Goal: Transaction & Acquisition: Book appointment/travel/reservation

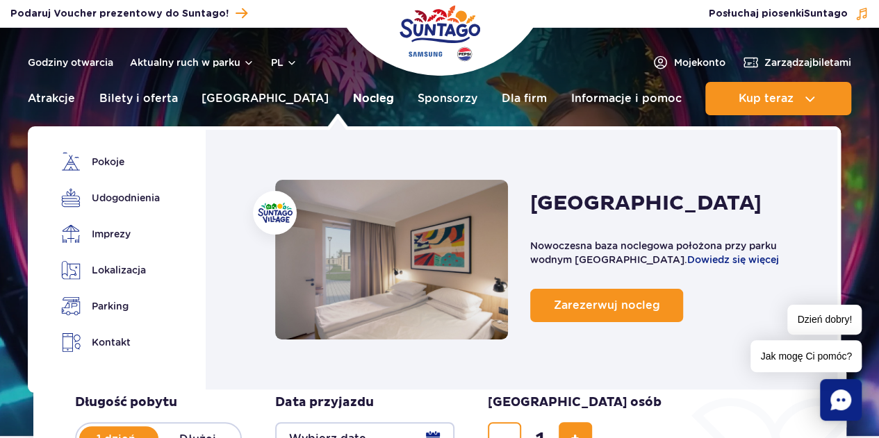
click at [353, 97] on link "Nocleg" at bounding box center [373, 98] width 41 height 33
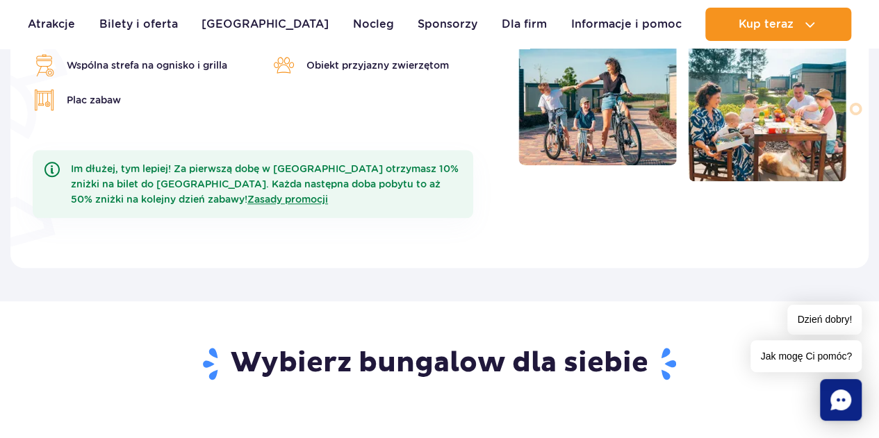
scroll to position [417, 0]
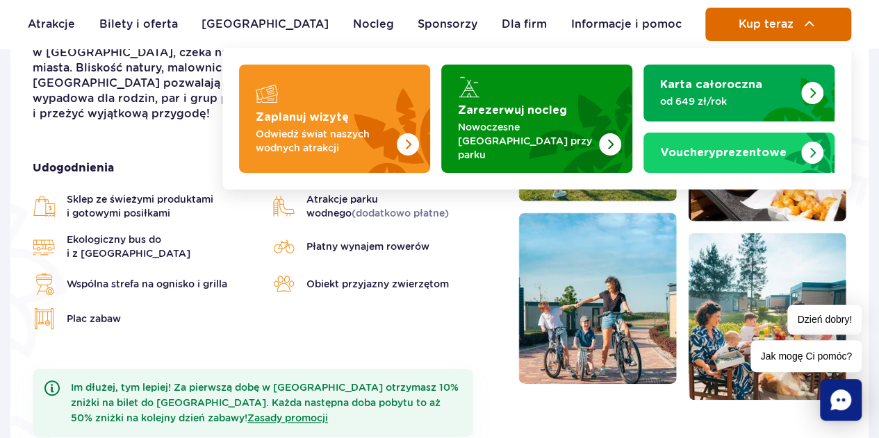
click at [799, 19] on button "Kup teraz" at bounding box center [778, 24] width 146 height 33
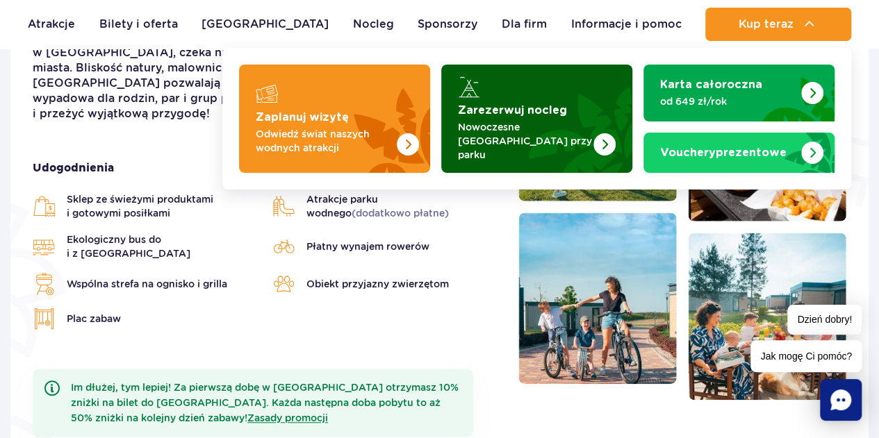
click at [545, 110] on strong "Zarezerwuj nocleg" at bounding box center [512, 110] width 109 height 11
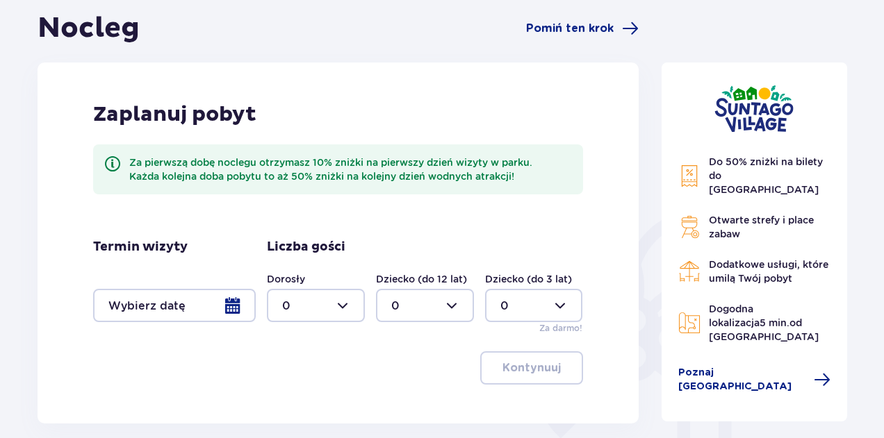
scroll to position [139, 0]
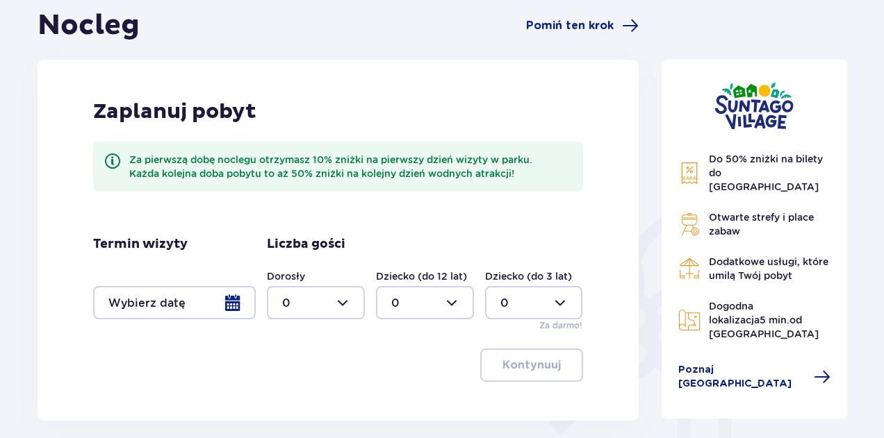
click at [213, 304] on div at bounding box center [174, 302] width 163 height 33
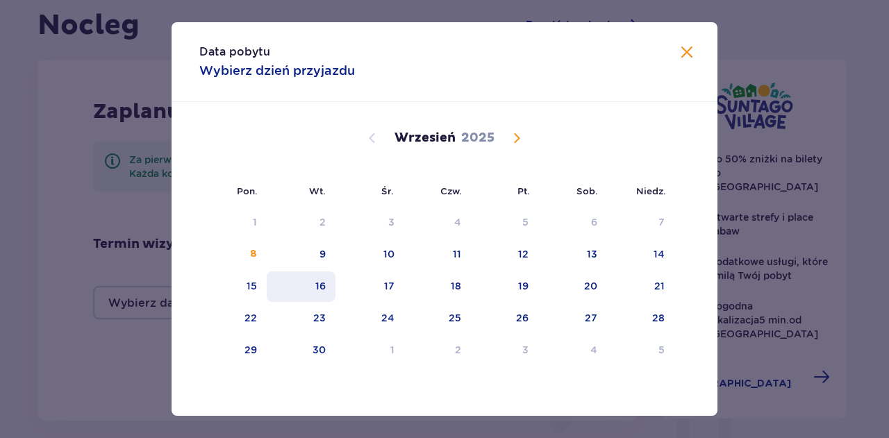
click at [306, 279] on div "16" at bounding box center [301, 287] width 69 height 31
click at [395, 283] on div "17" at bounding box center [370, 287] width 69 height 31
type input "16.09.25 - 17.09.25"
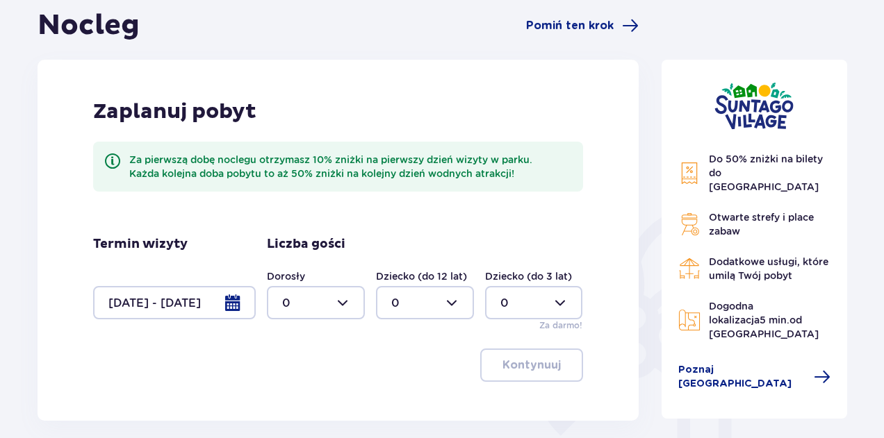
click at [338, 313] on div at bounding box center [316, 302] width 98 height 33
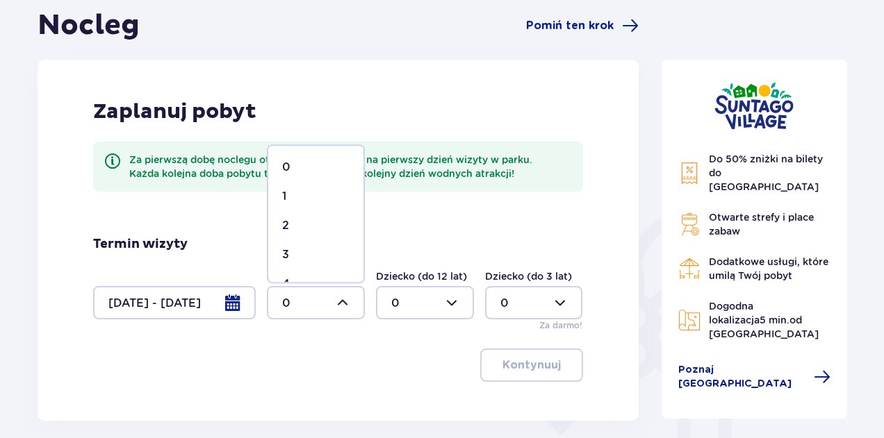
click at [299, 225] on div "2" at bounding box center [315, 225] width 67 height 15
type input "2"
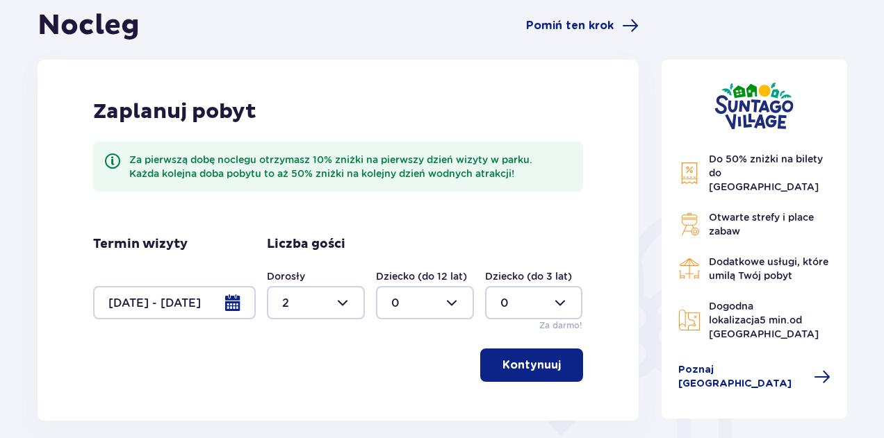
click at [418, 298] on div at bounding box center [425, 302] width 98 height 33
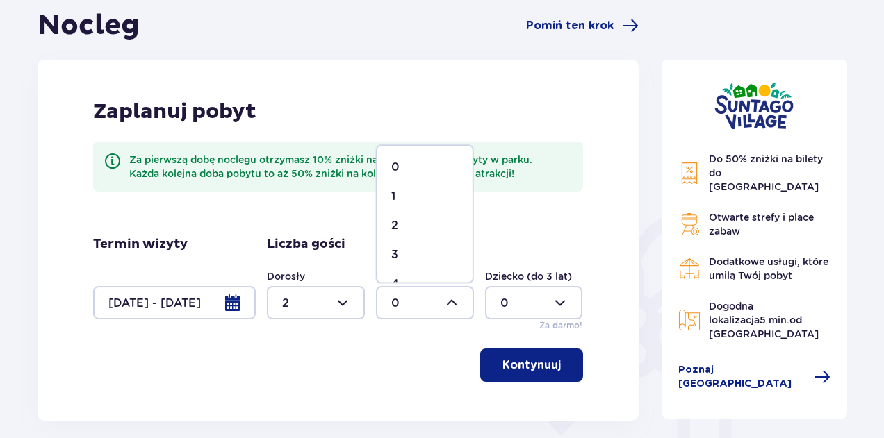
click at [402, 216] on span "2" at bounding box center [424, 225] width 95 height 29
type input "2"
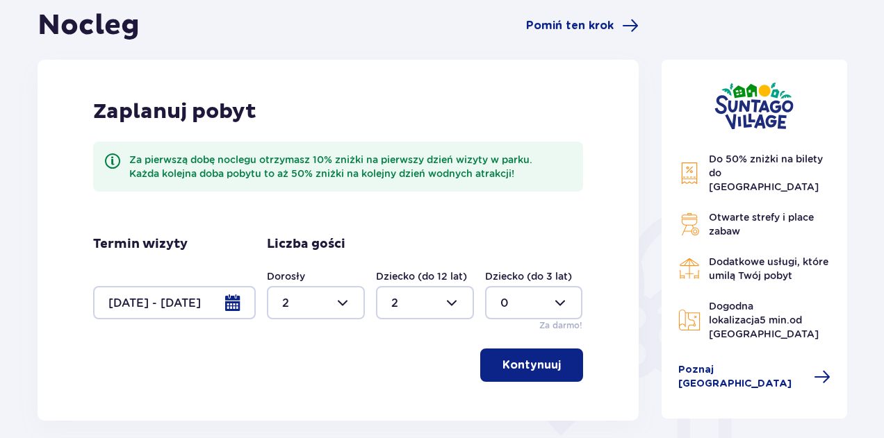
click at [527, 359] on p "Kontynuuj" at bounding box center [531, 365] width 58 height 15
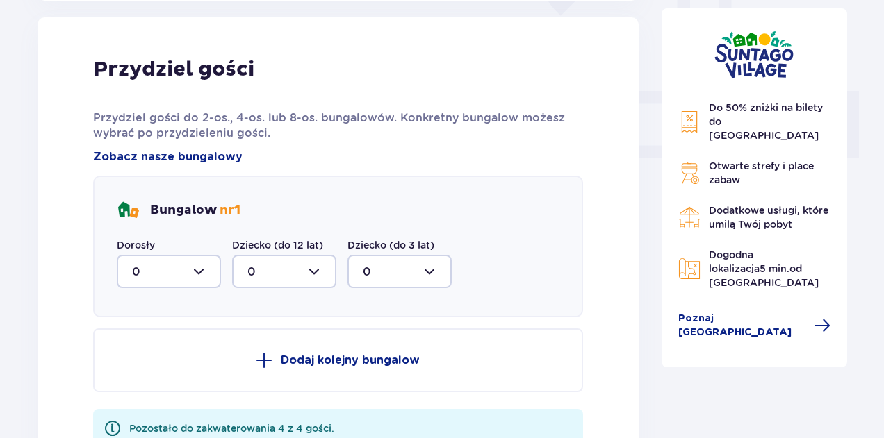
scroll to position [560, 0]
click at [180, 269] on div at bounding box center [169, 270] width 104 height 33
click at [145, 374] on div "2" at bounding box center [169, 371] width 74 height 15
type input "2"
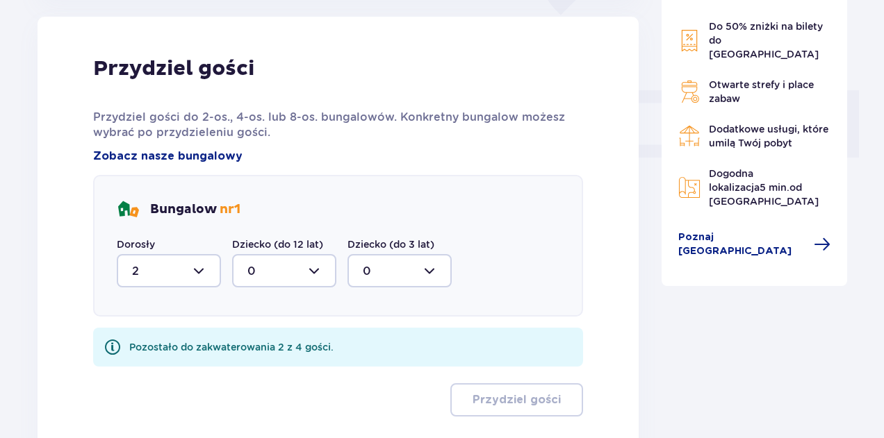
drag, startPoint x: 246, startPoint y: 268, endPoint x: 260, endPoint y: 281, distance: 19.7
click at [247, 268] on div at bounding box center [284, 270] width 104 height 33
click at [246, 377] on span "2" at bounding box center [283, 371] width 101 height 29
type input "2"
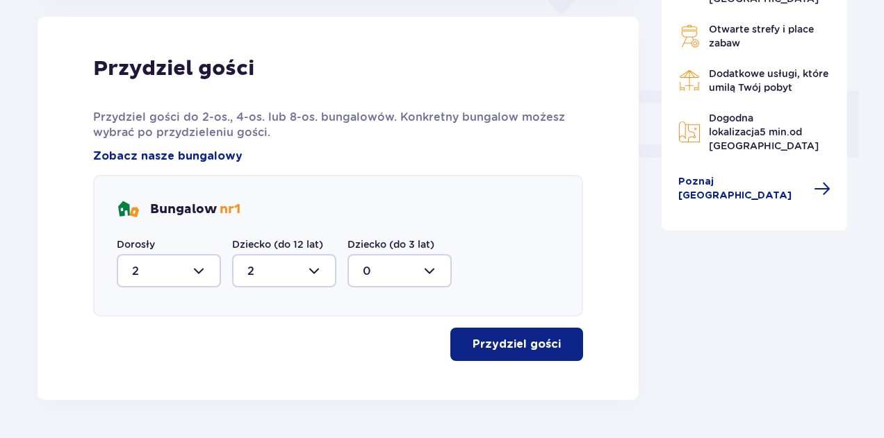
click at [517, 335] on button "Przydziel gości" at bounding box center [516, 344] width 133 height 33
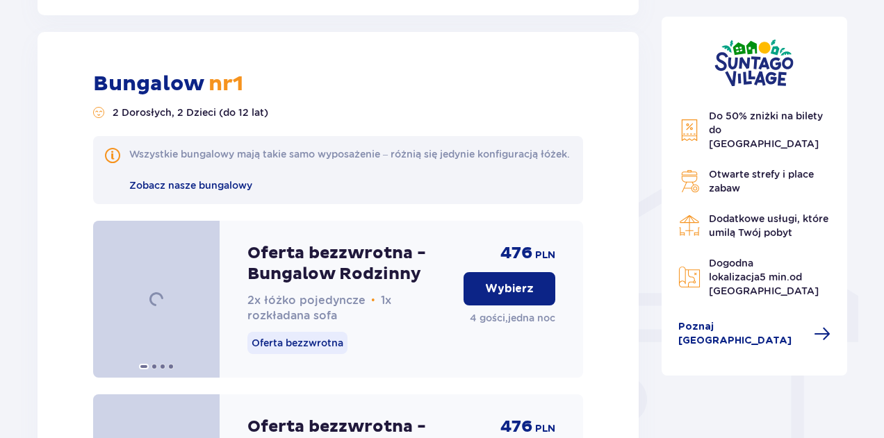
scroll to position [960, 0]
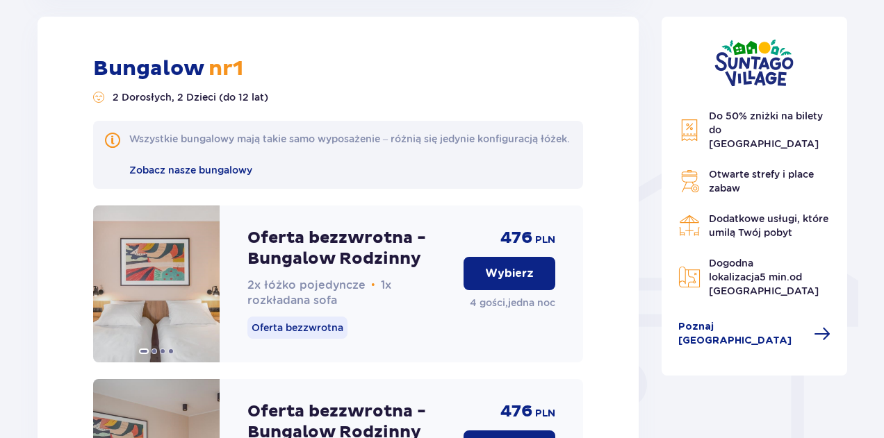
click at [527, 277] on button "Wybierz" at bounding box center [509, 273] width 92 height 33
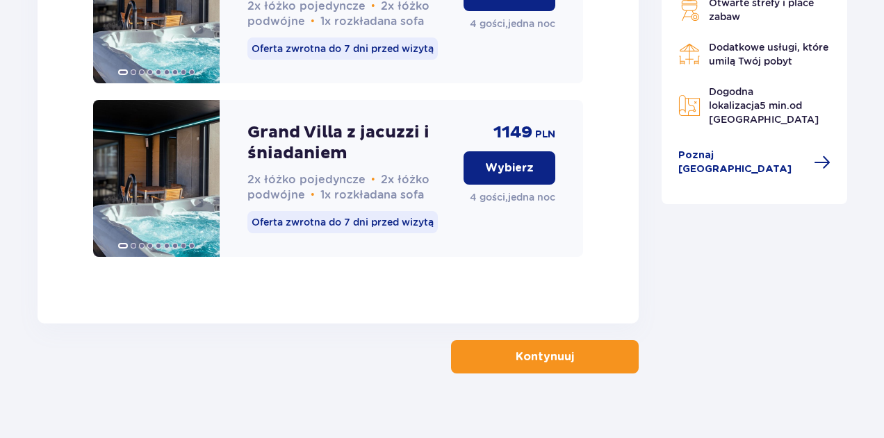
scroll to position [3726, 0]
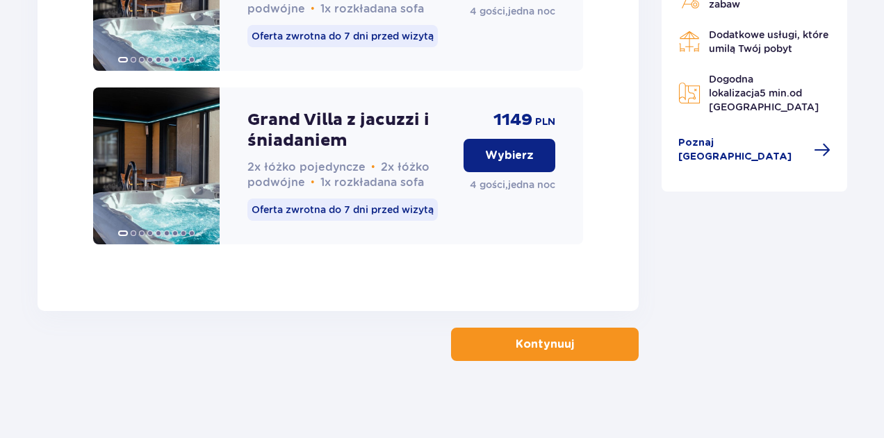
click at [549, 342] on p "Kontynuuj" at bounding box center [545, 344] width 58 height 15
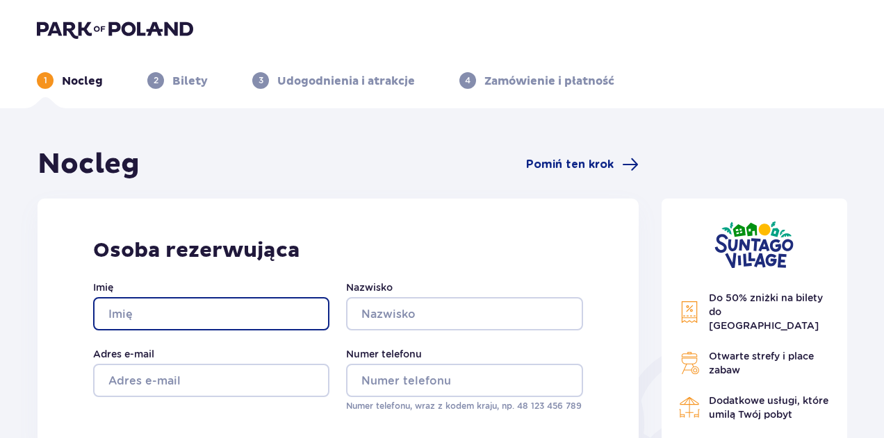
click at [185, 316] on input "Imię" at bounding box center [211, 313] width 236 height 33
type input "test"
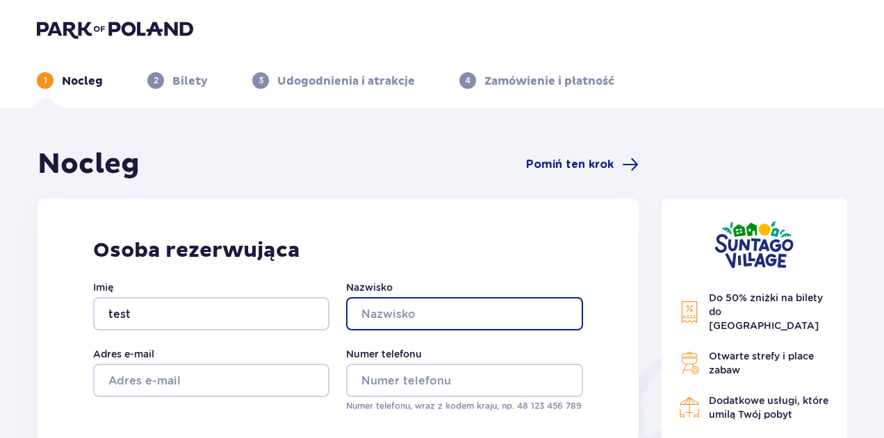
click at [438, 320] on input "Nazwisko" at bounding box center [464, 313] width 236 height 33
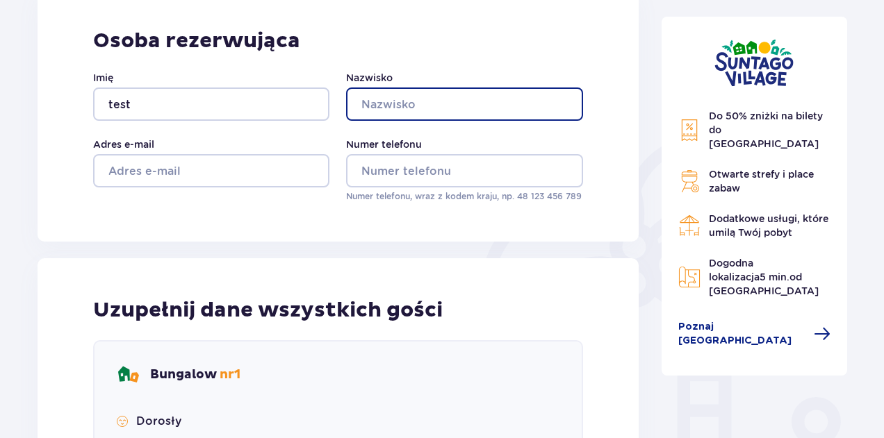
scroll to position [347, 0]
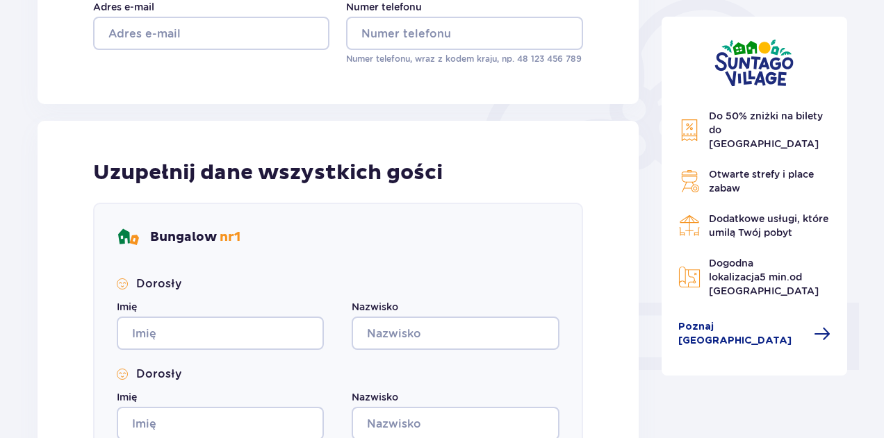
drag, startPoint x: 221, startPoint y: 356, endPoint x: 224, endPoint y: 333, distance: 23.1
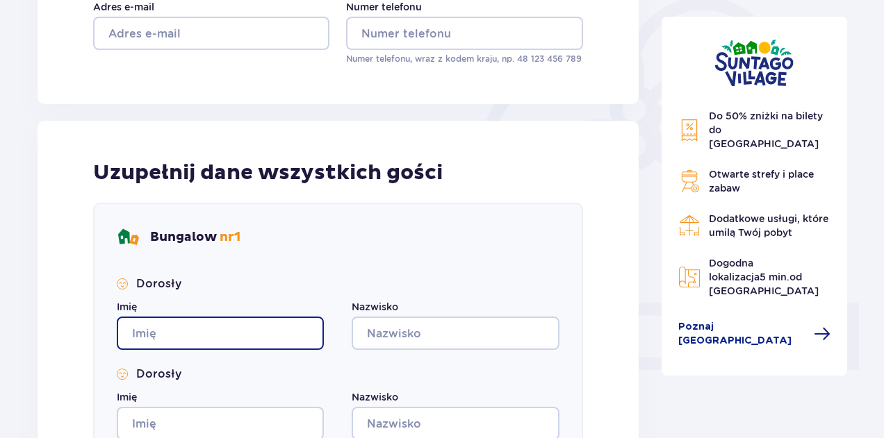
click at [224, 333] on input "Imię" at bounding box center [220, 333] width 207 height 33
type input "test"
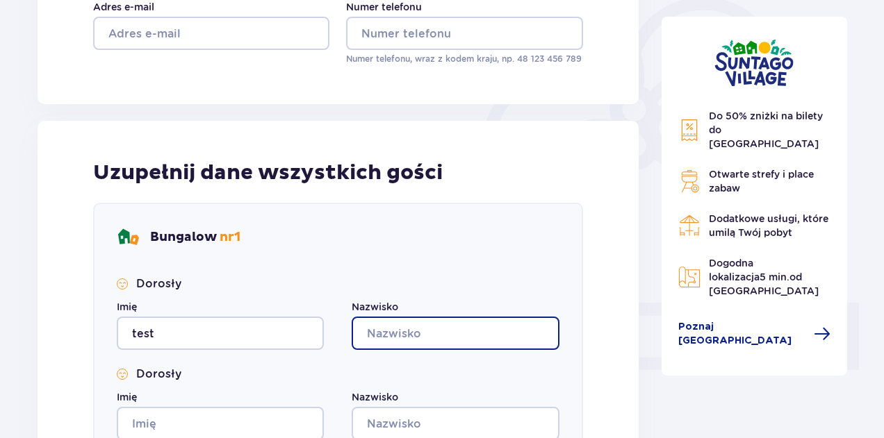
click at [413, 329] on input "Nazwisko" at bounding box center [455, 333] width 207 height 33
type input "teat"
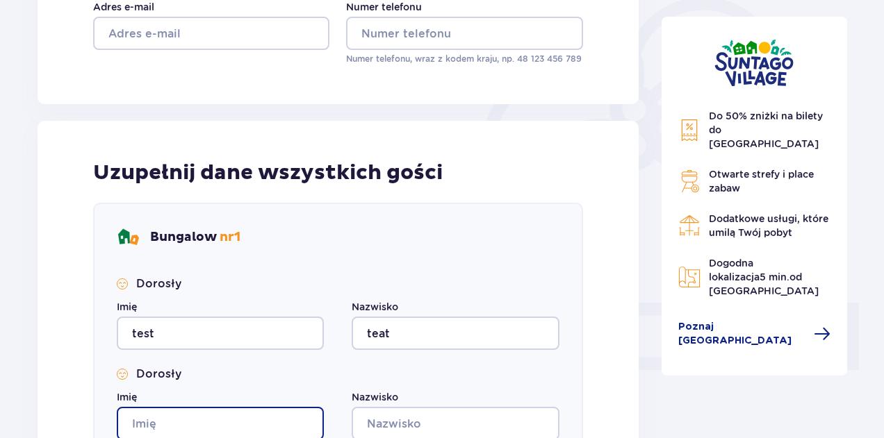
click at [211, 430] on input "Imię" at bounding box center [220, 423] width 207 height 33
type input "aeds"
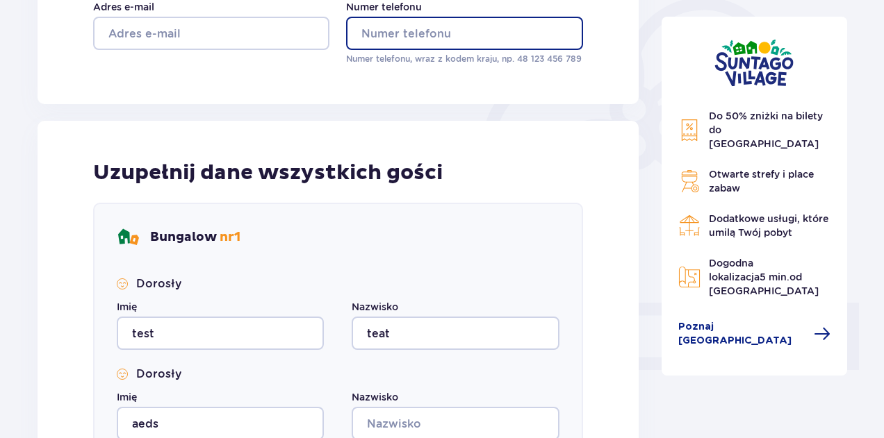
drag, startPoint x: 445, startPoint y: 49, endPoint x: 431, endPoint y: 41, distance: 16.2
click at [445, 49] on input "Numer telefonu" at bounding box center [464, 33] width 236 height 33
type input "5"
drag, startPoint x: 445, startPoint y: 26, endPoint x: 209, endPoint y: 23, distance: 235.6
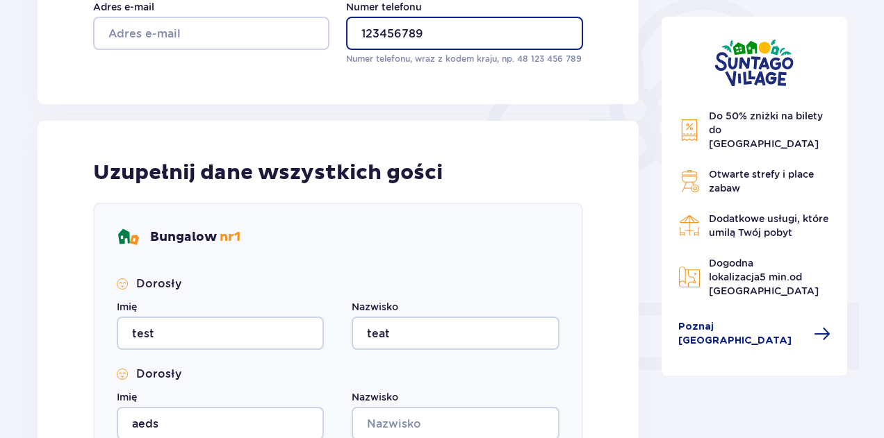
type input "123456789"
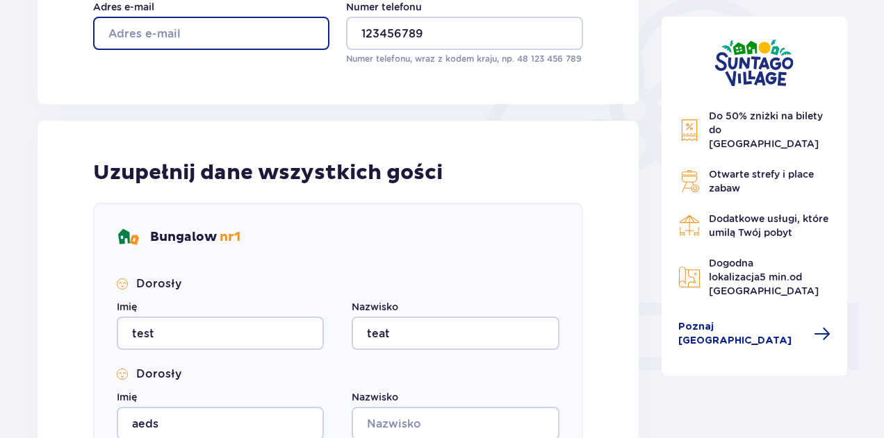
click at [146, 40] on input "Adres e-mail" at bounding box center [211, 33] width 236 height 33
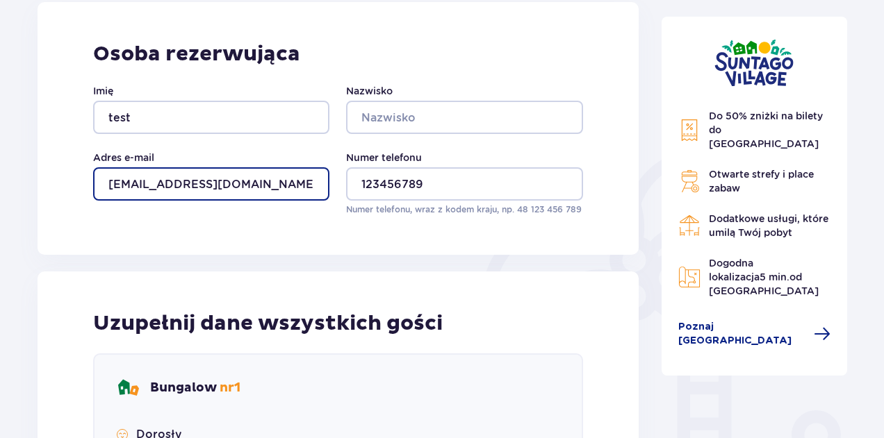
scroll to position [139, 0]
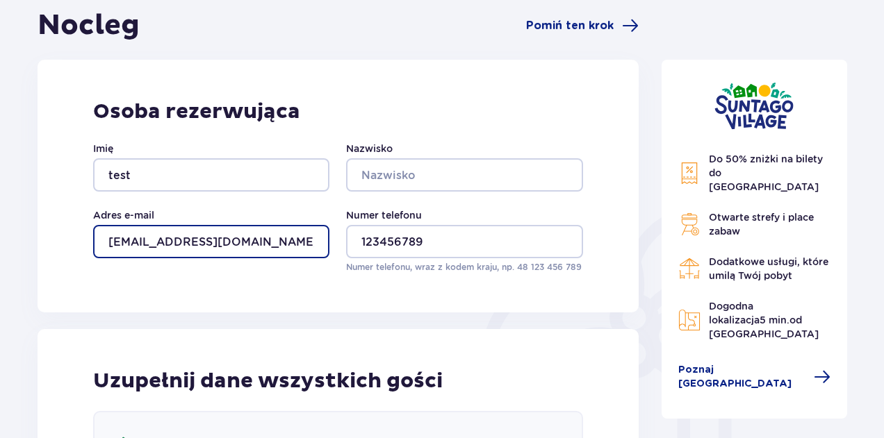
type input "boski.mike@gmail.com"
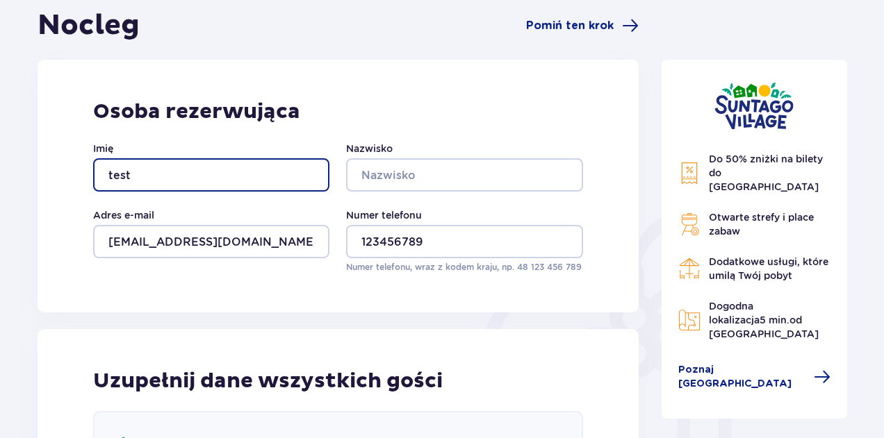
click at [186, 176] on input "test" at bounding box center [211, 174] width 236 height 33
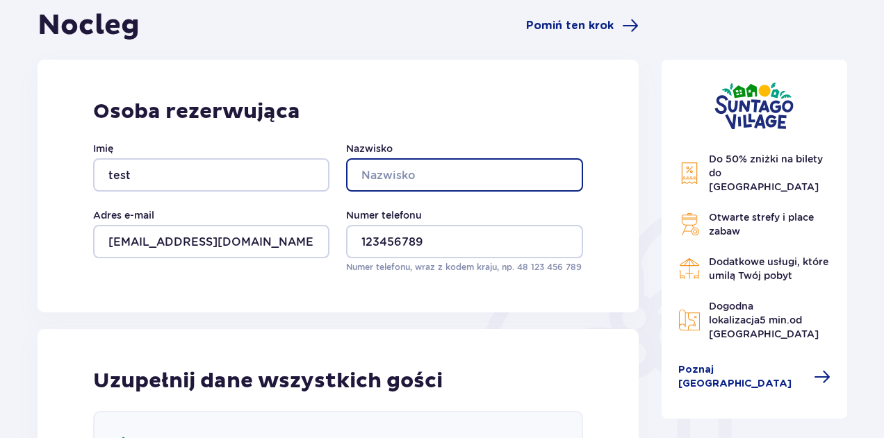
click at [389, 167] on input "Nazwisko" at bounding box center [464, 174] width 236 height 33
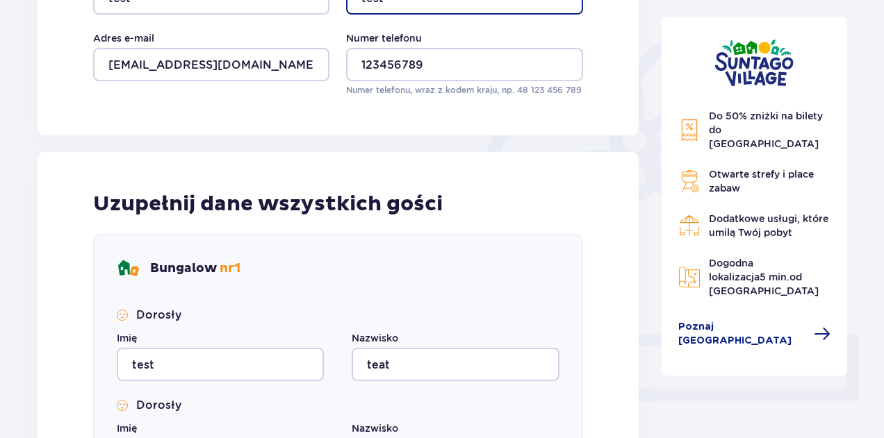
scroll to position [417, 0]
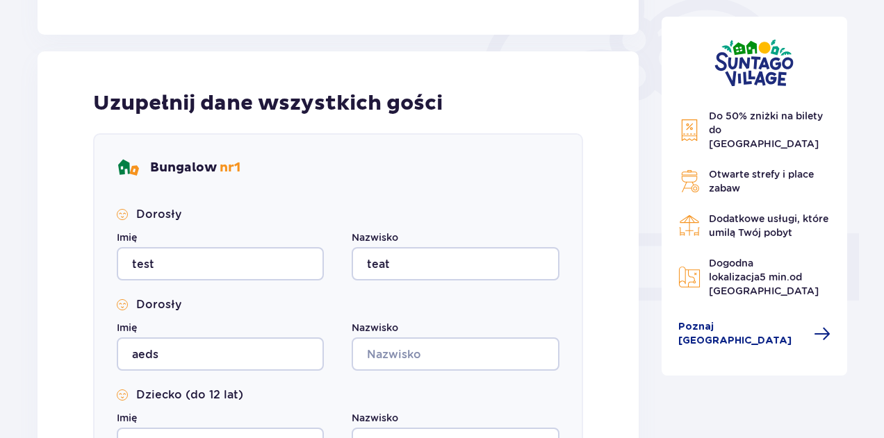
type input "test"
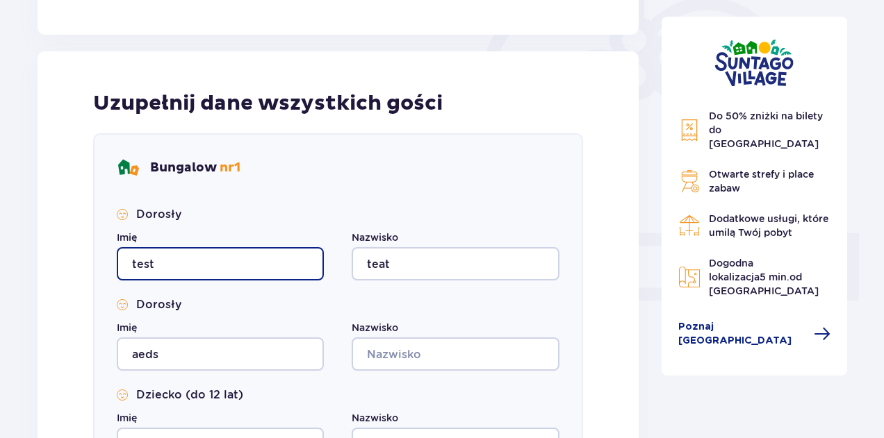
click at [192, 264] on input "test" at bounding box center [220, 263] width 207 height 33
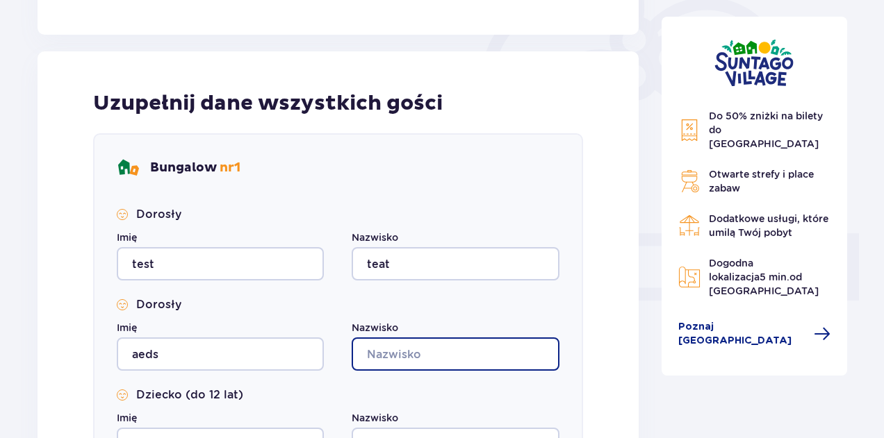
click at [416, 357] on input "Nazwisko" at bounding box center [455, 354] width 207 height 33
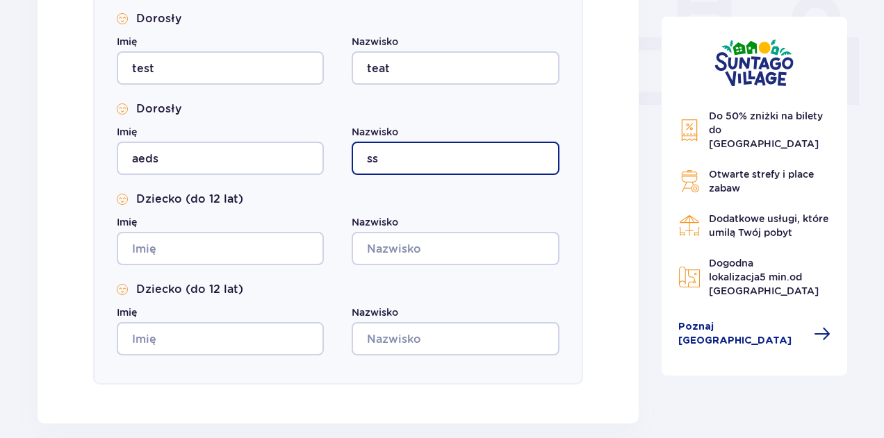
scroll to position [625, 0]
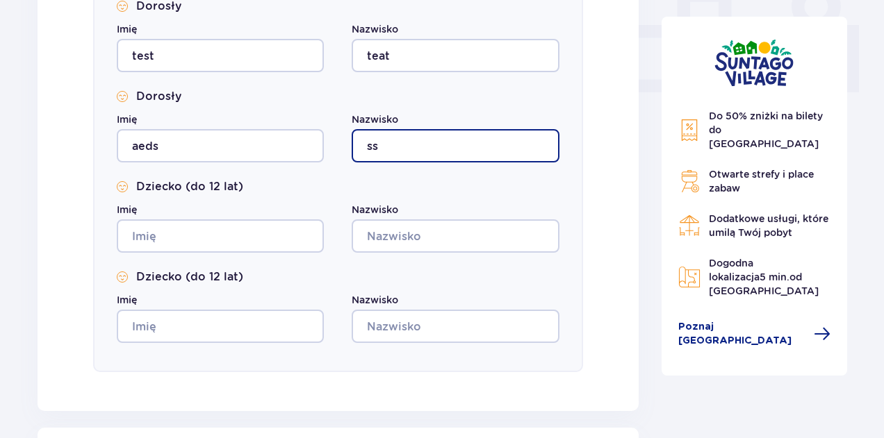
type input "ss"
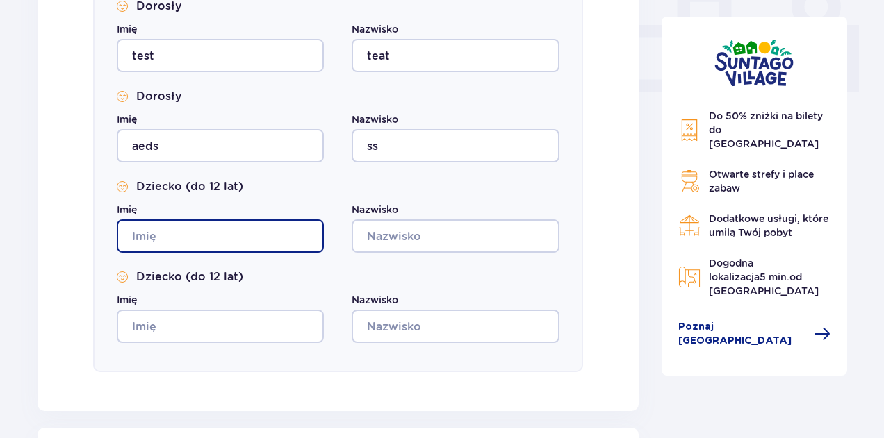
click at [165, 223] on input "Imię" at bounding box center [220, 236] width 207 height 33
type input "sdssdsd"
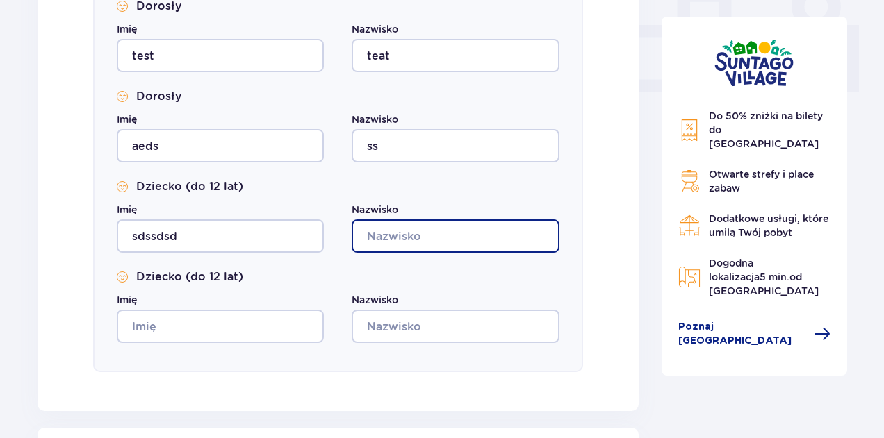
click at [474, 240] on input "Nazwisko" at bounding box center [455, 236] width 207 height 33
type input "sdsdsd"
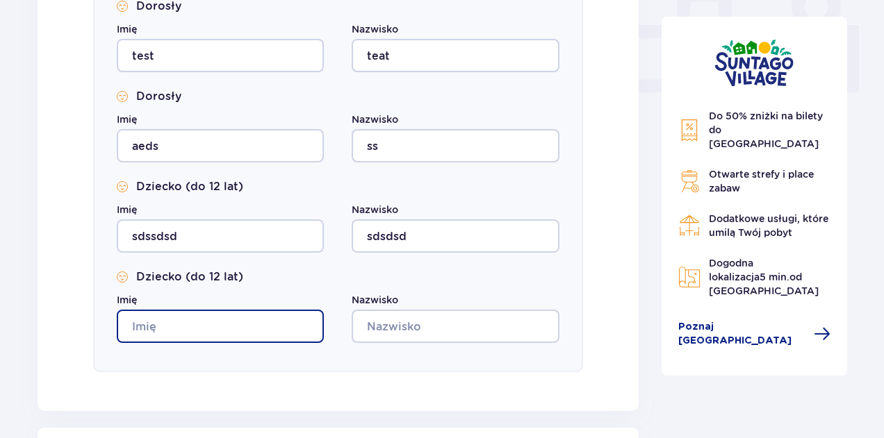
click at [204, 318] on input "Imię" at bounding box center [220, 326] width 207 height 33
type input "sdsdsdd"
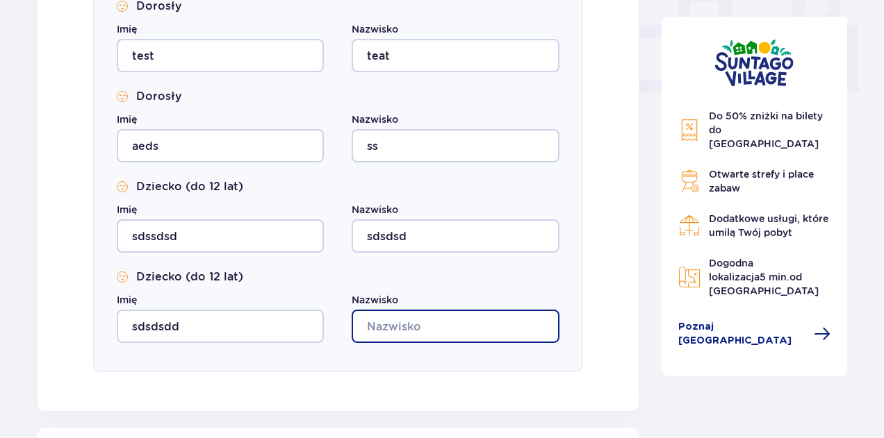
click at [457, 318] on input "Nazwisko" at bounding box center [455, 326] width 207 height 33
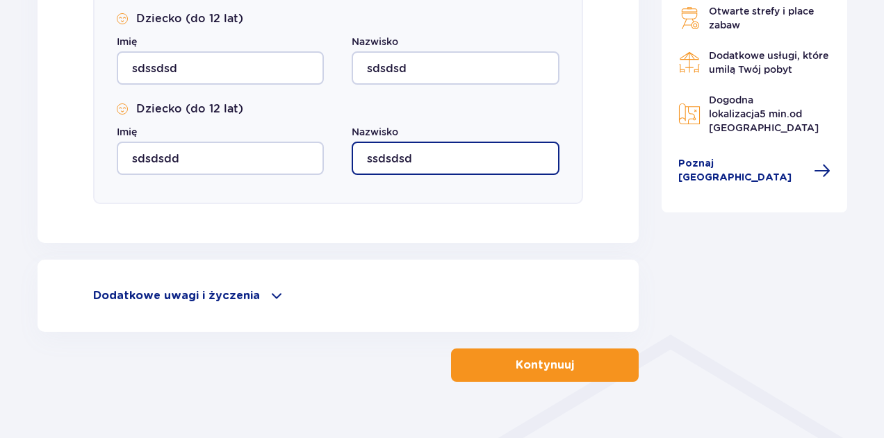
scroll to position [820, 0]
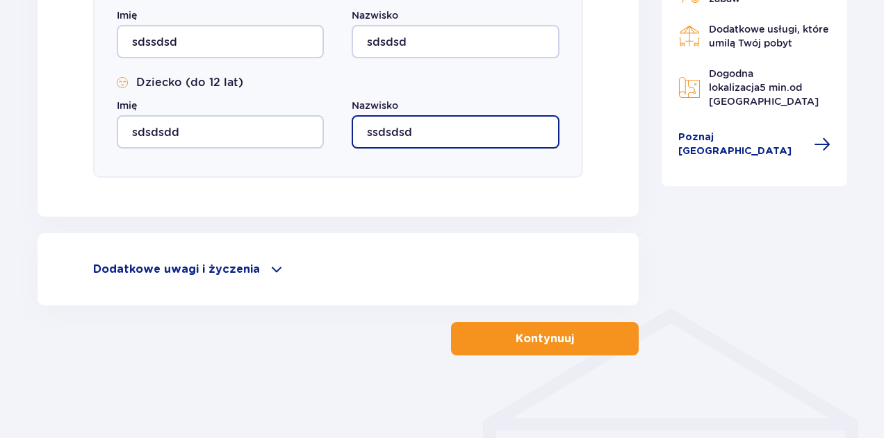
type input "ssdsdsd"
click at [577, 336] on span "button" at bounding box center [576, 339] width 17 height 17
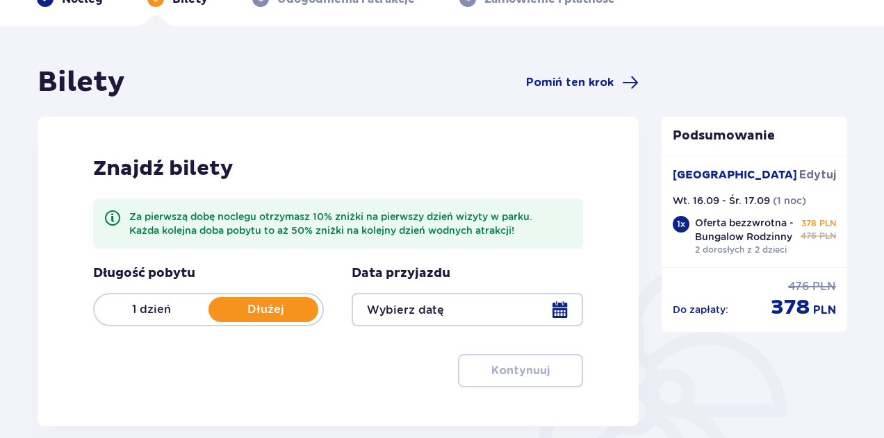
scroll to position [69, 0]
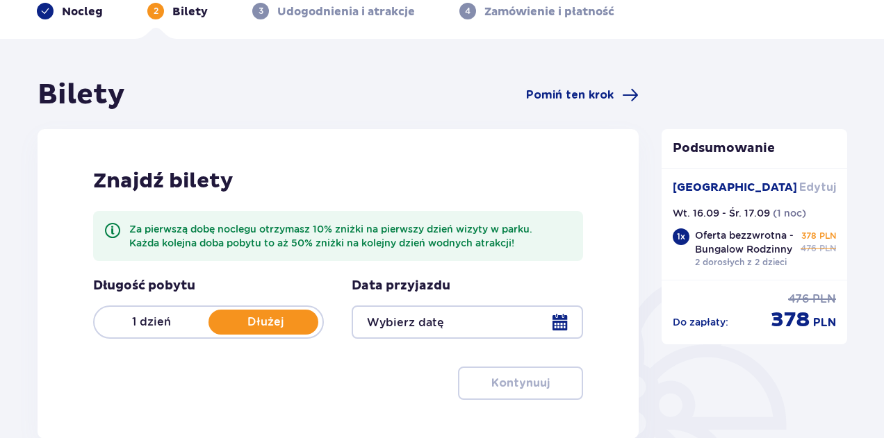
click at [814, 183] on span "Edytuj" at bounding box center [817, 187] width 37 height 15
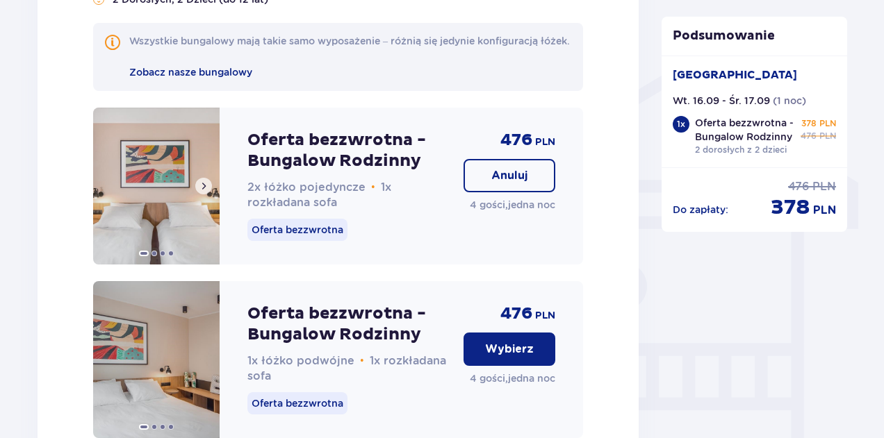
scroll to position [973, 0]
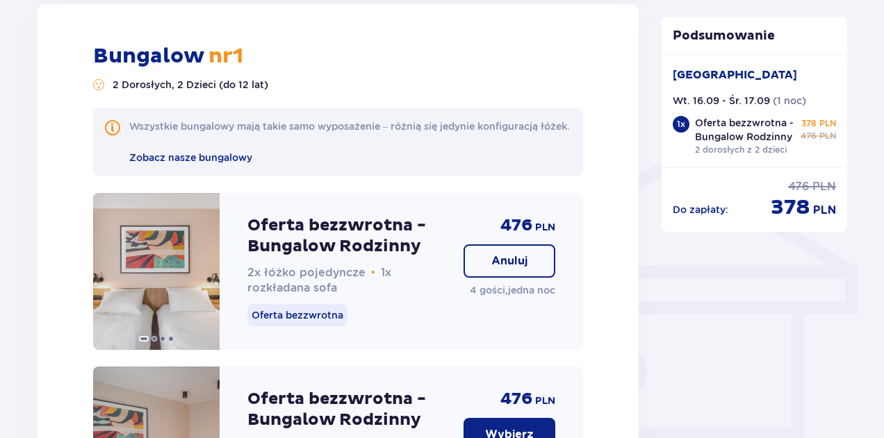
click at [808, 149] on div "1 x Oferta bezzwrotna - Bungalow Rodzinny 2 dorosłych z 2 dzieci 378 PLN 476 PLN" at bounding box center [755, 136] width 164 height 40
drag, startPoint x: 838, startPoint y: 137, endPoint x: 817, endPoint y: 131, distance: 21.6
click at [817, 133] on div "Suntago Village Wt. 16.09 - Śr. 17.09 ( 1 noc ) 1 x Oferta bezzwrotna - Bungalo…" at bounding box center [755, 112] width 186 height 112
click at [803, 136] on p "476" at bounding box center [808, 136] width 16 height 13
drag, startPoint x: 804, startPoint y: 120, endPoint x: 853, endPoint y: 130, distance: 50.3
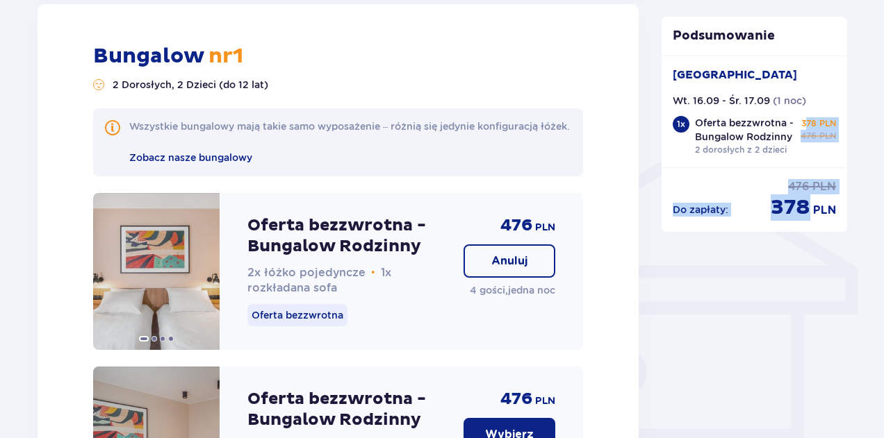
click at [796, 167] on div "Do zapłaty : 476 PLN 378 PLN" at bounding box center [755, 194] width 186 height 54
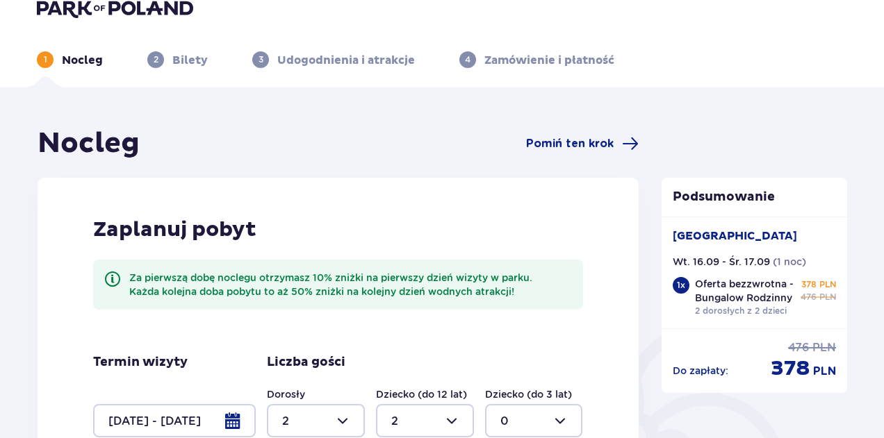
scroll to position [0, 0]
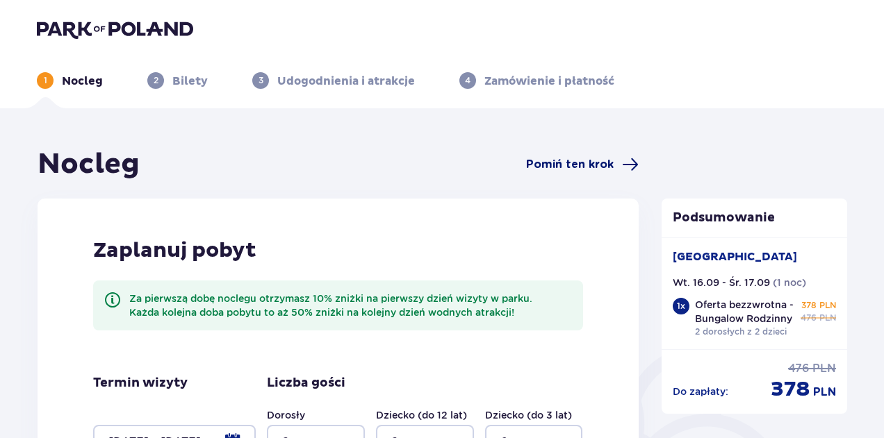
click at [605, 167] on span "Pomiń ten krok" at bounding box center [570, 164] width 88 height 15
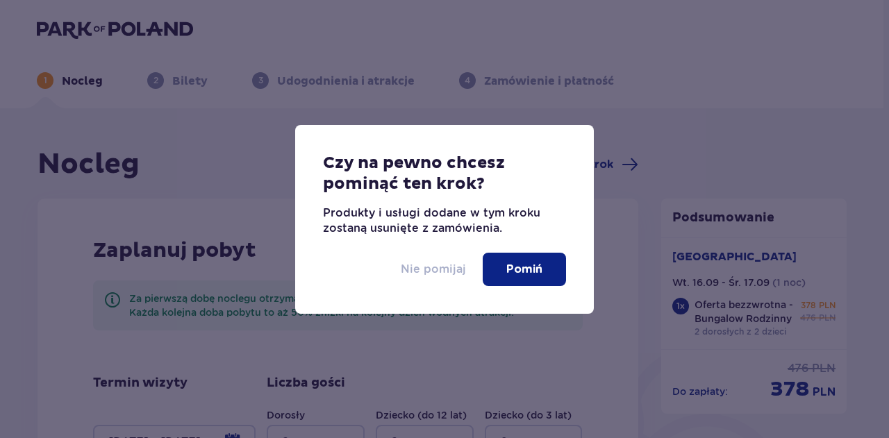
click at [439, 262] on p "Nie pomijaj" at bounding box center [433, 269] width 65 height 15
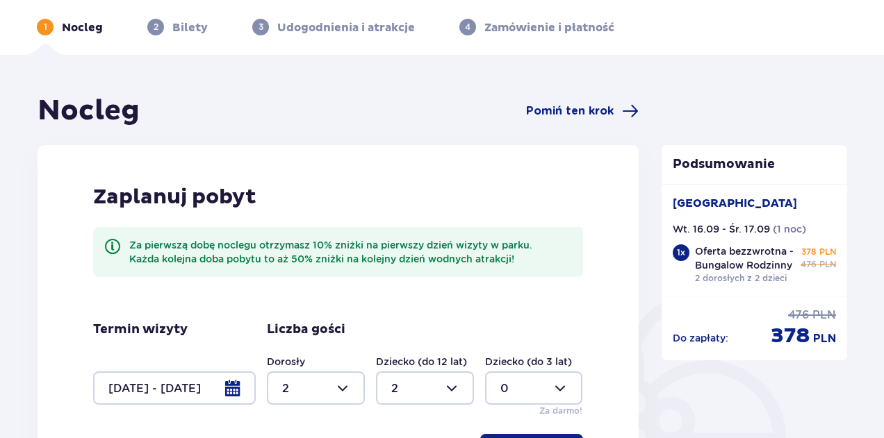
scroll to position [139, 0]
